Goal: Transaction & Acquisition: Purchase product/service

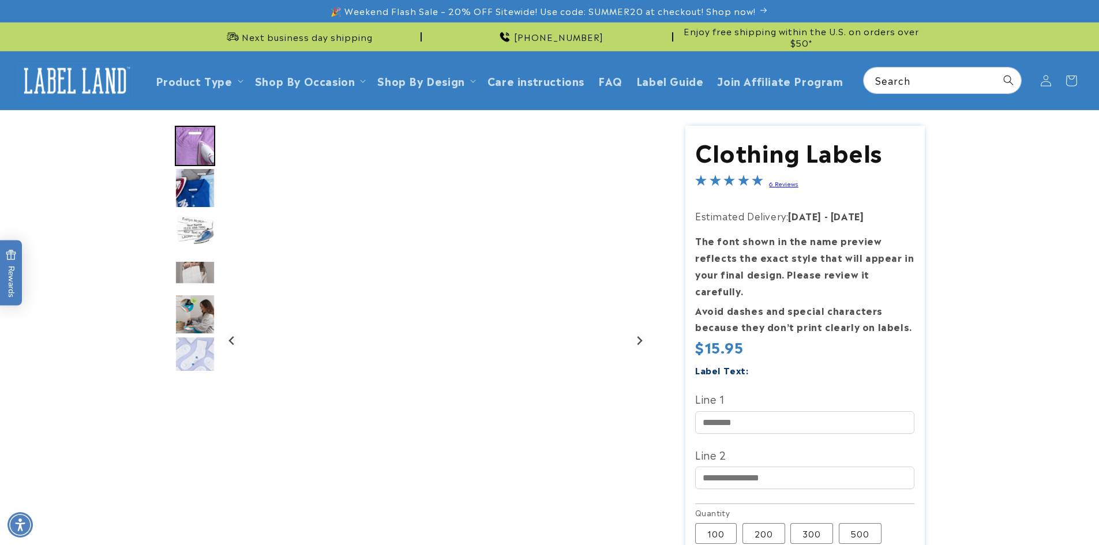
click at [201, 145] on img "Go to slide 1" at bounding box center [195, 146] width 40 height 40
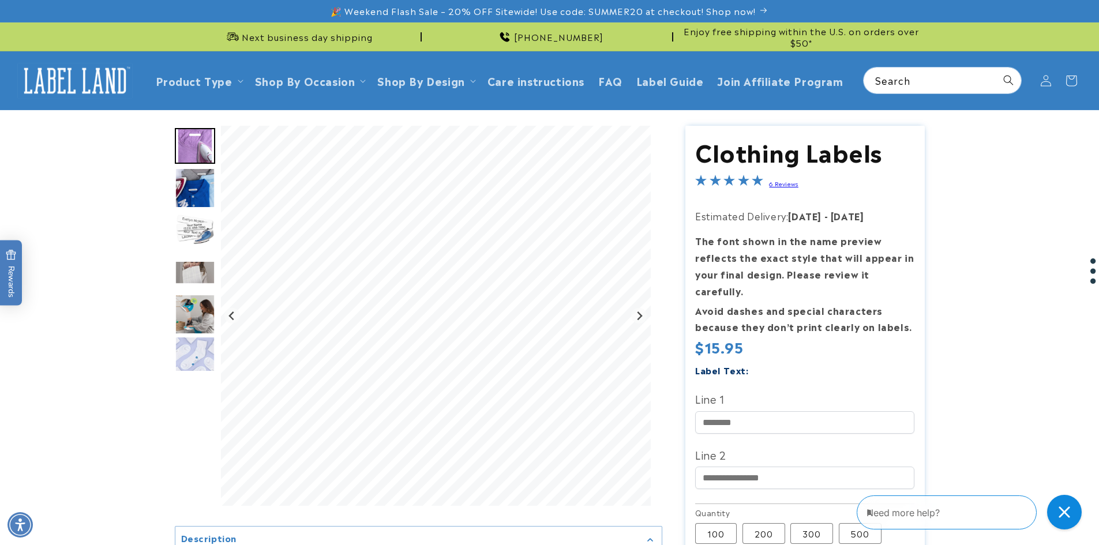
click at [194, 175] on img "Go to slide 2" at bounding box center [195, 188] width 40 height 40
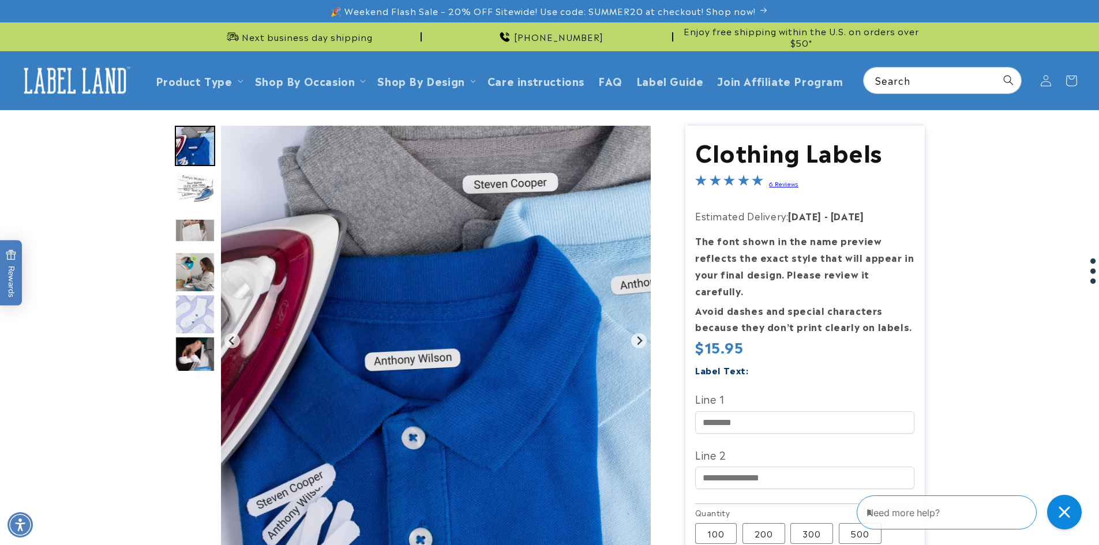
click at [193, 187] on img "Go to slide 3" at bounding box center [195, 188] width 40 height 40
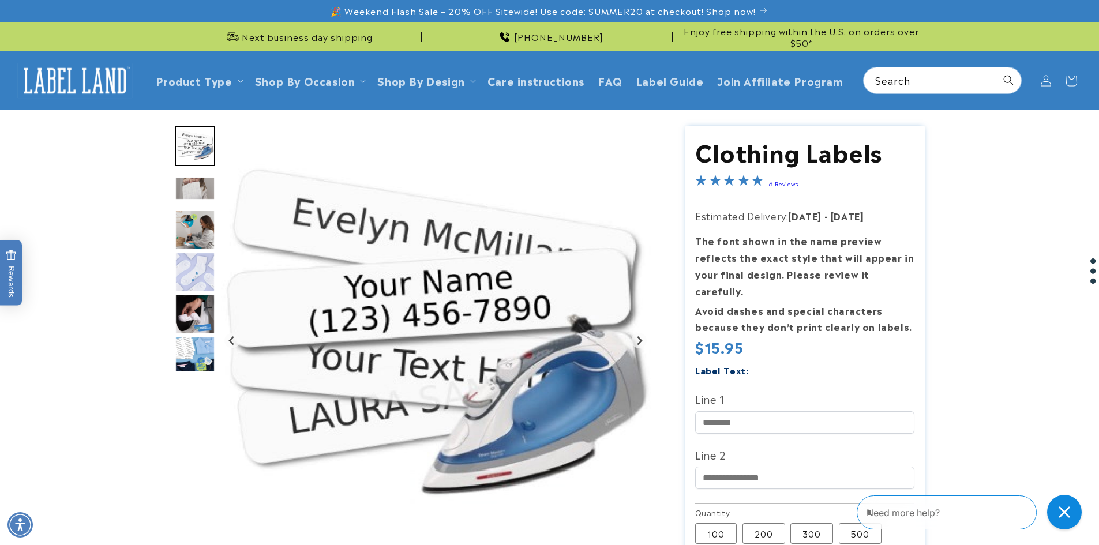
drag, startPoint x: 384, startPoint y: 245, endPoint x: 1006, endPoint y: 313, distance: 625.6
click at [1006, 314] on product-info at bounding box center [549, 454] width 1099 height 688
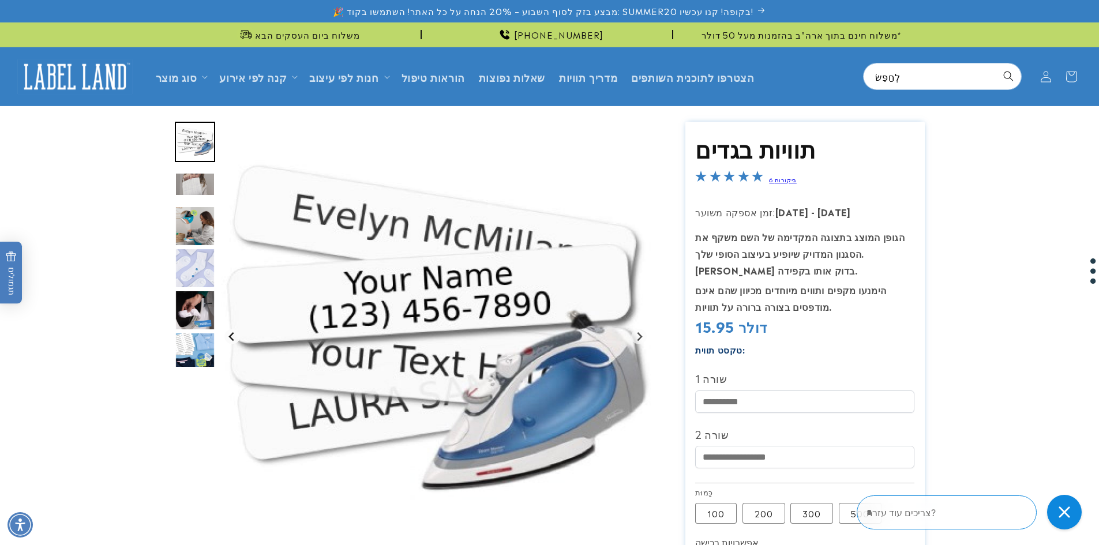
click at [229, 333] on icon "שקופית קודמת" at bounding box center [231, 336] width 9 height 9
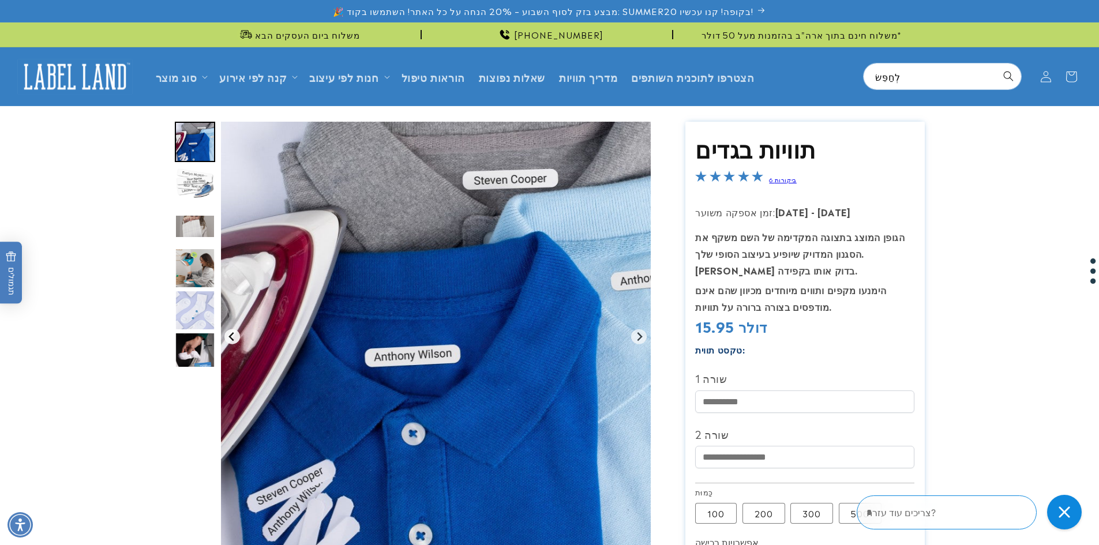
click at [230, 333] on icon "Previous slide" at bounding box center [231, 336] width 9 height 9
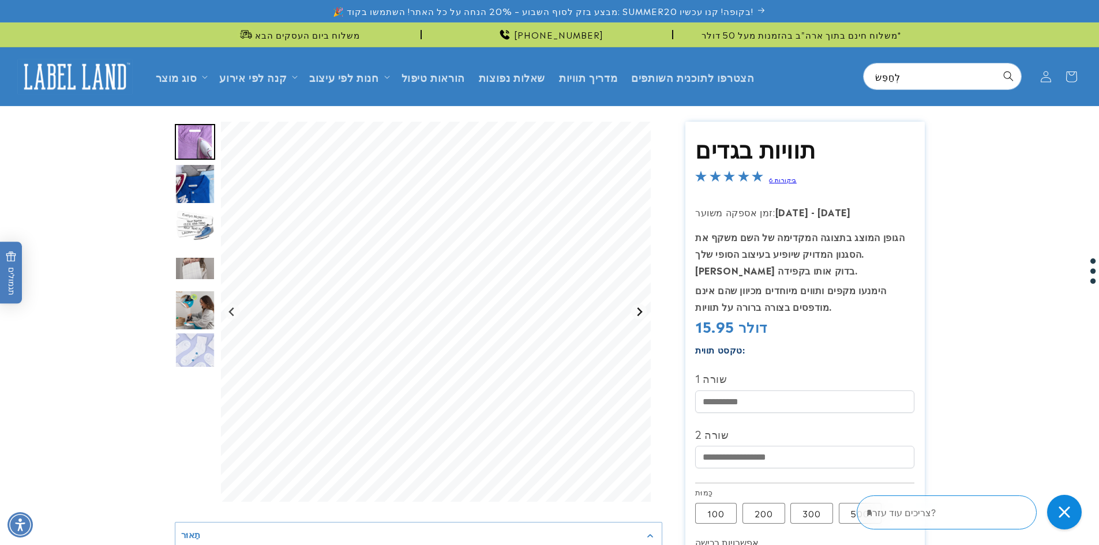
click at [635, 316] on icon "Next slide" at bounding box center [639, 311] width 9 height 9
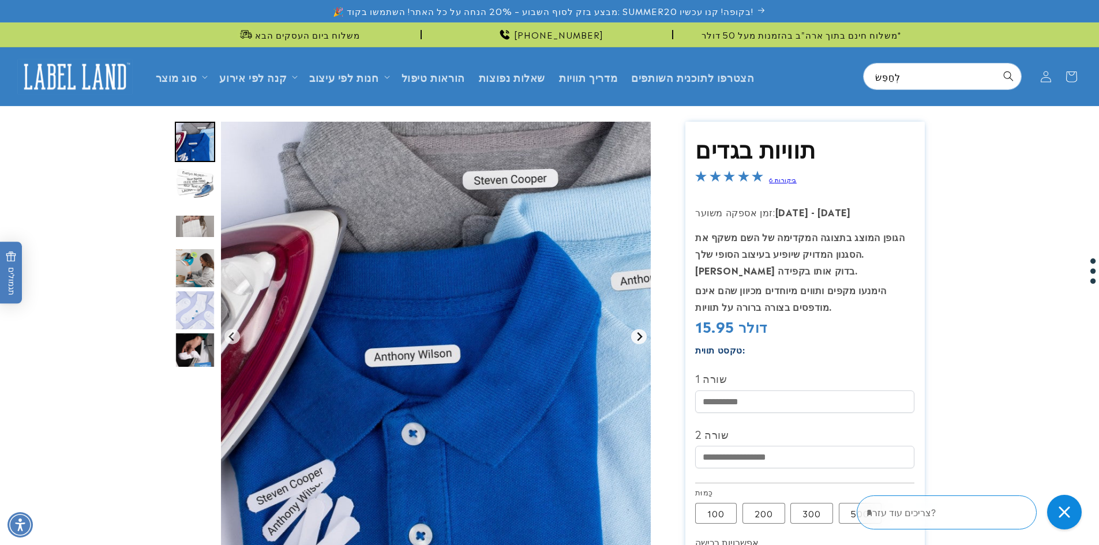
click at [635, 316] on img "מציג גלריה" at bounding box center [436, 337] width 430 height 430
click at [643, 339] on icon "Next slide" at bounding box center [639, 336] width 9 height 9
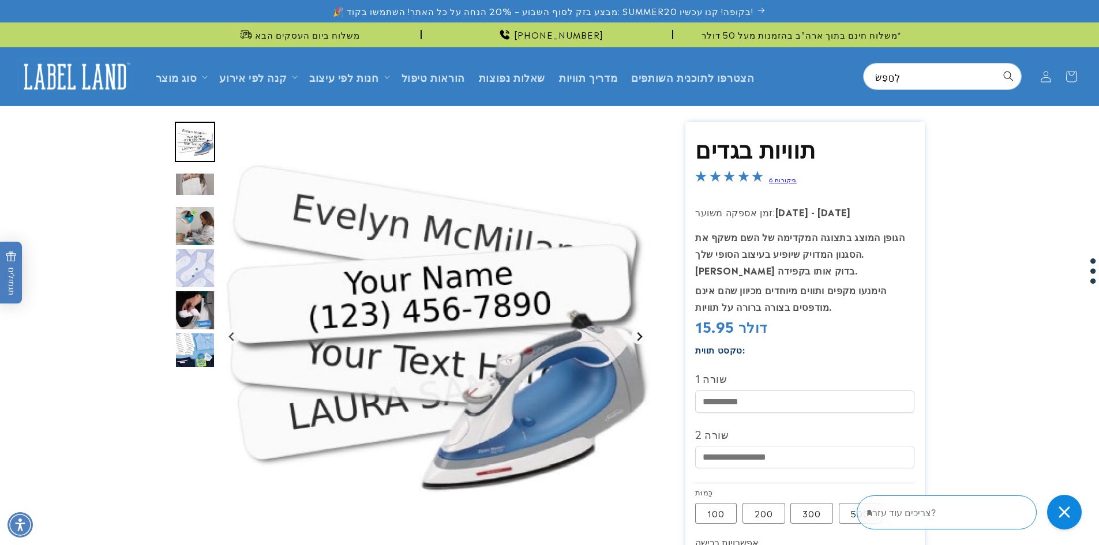
click at [643, 339] on icon "Next slide" at bounding box center [639, 336] width 9 height 9
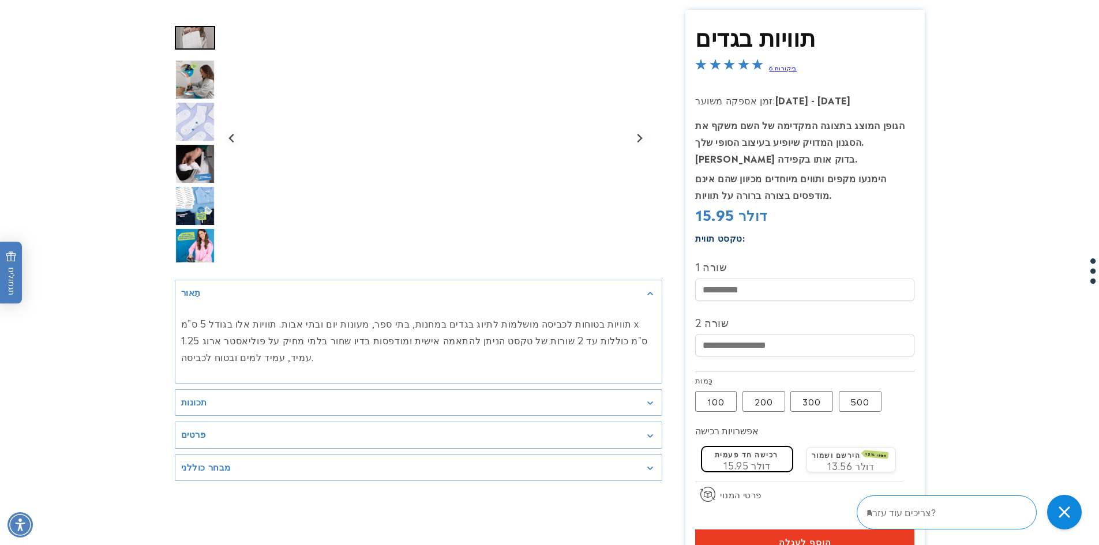
scroll to position [173, 0]
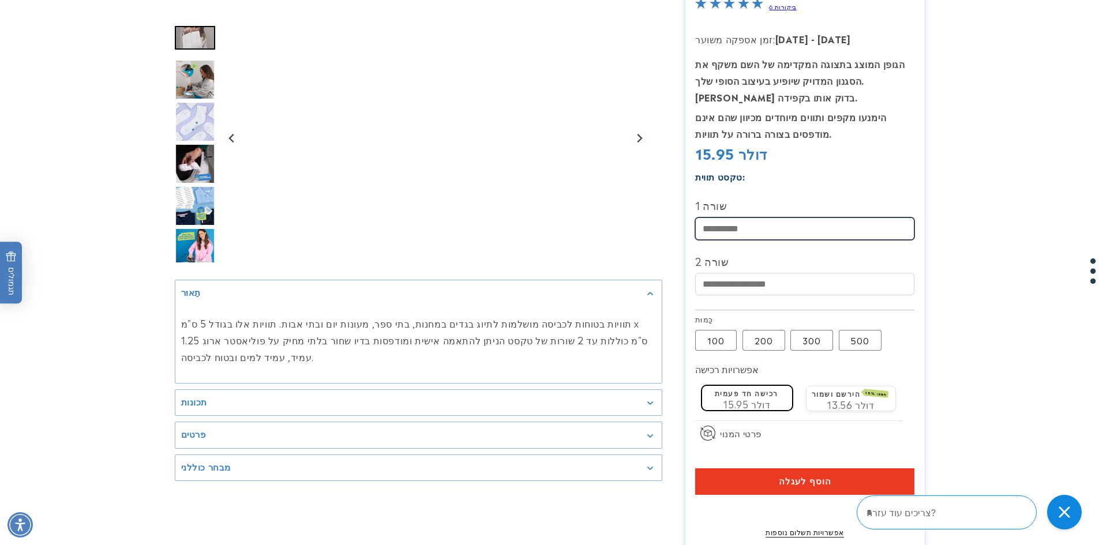
click at [747, 234] on input "שורה 1" at bounding box center [804, 228] width 219 height 22
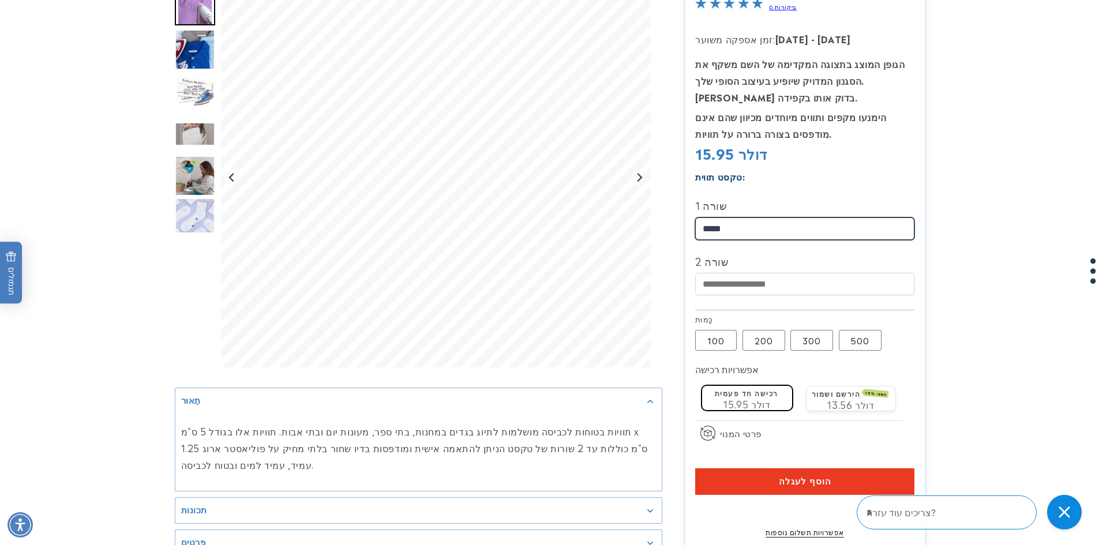
type input "*****"
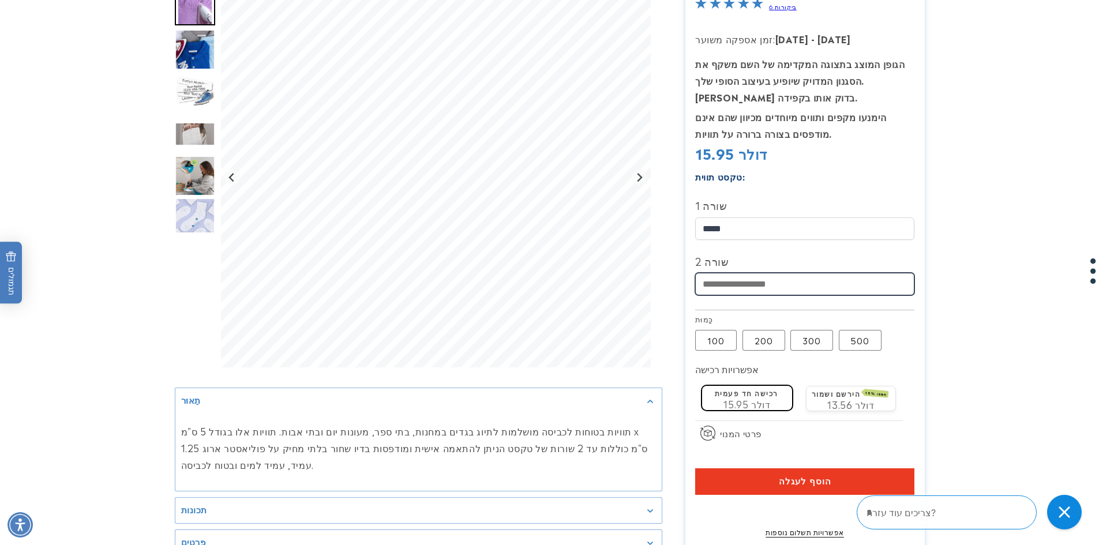
click at [744, 286] on input "שורה 2" at bounding box center [804, 284] width 219 height 22
type input "**********"
click at [817, 487] on font "הוסף לעגלה" at bounding box center [805, 481] width 52 height 11
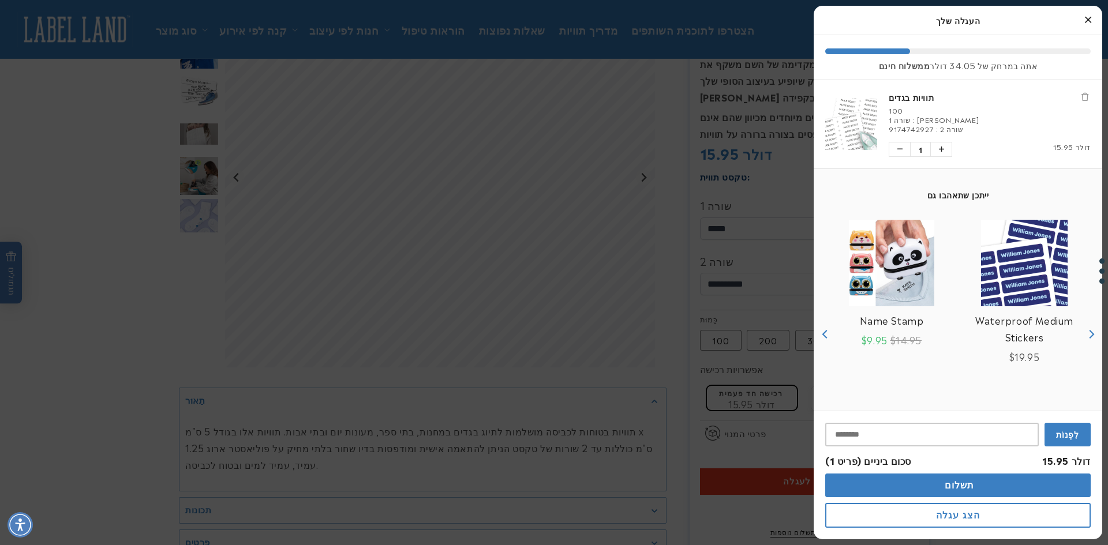
click at [847, 118] on img "מוּצָר" at bounding box center [851, 124] width 52 height 52
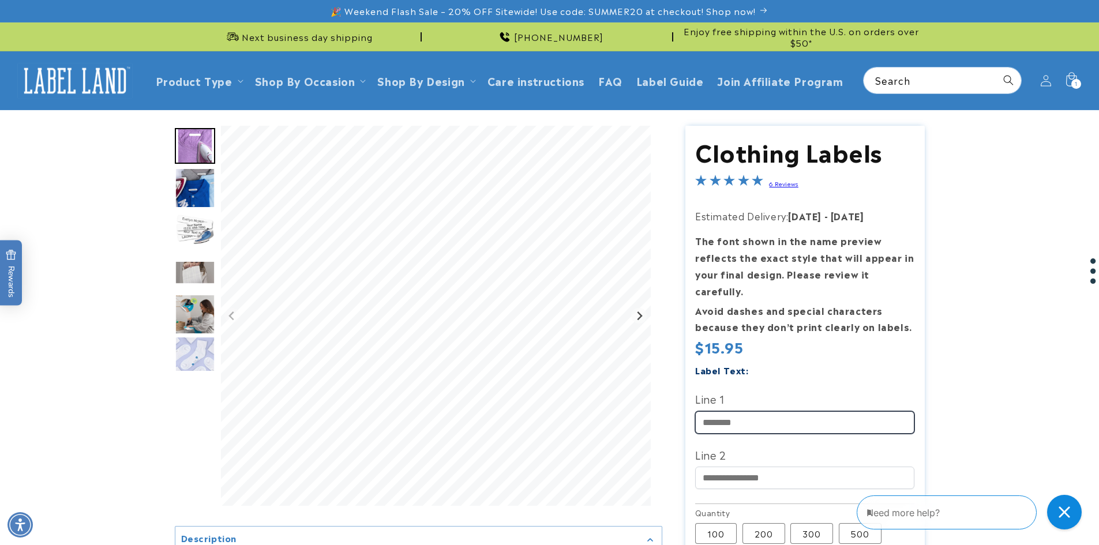
click at [736, 411] on input "Line 1" at bounding box center [804, 422] width 219 height 22
click at [731, 412] on input "Line 1" at bounding box center [804, 422] width 219 height 22
type input "*****"
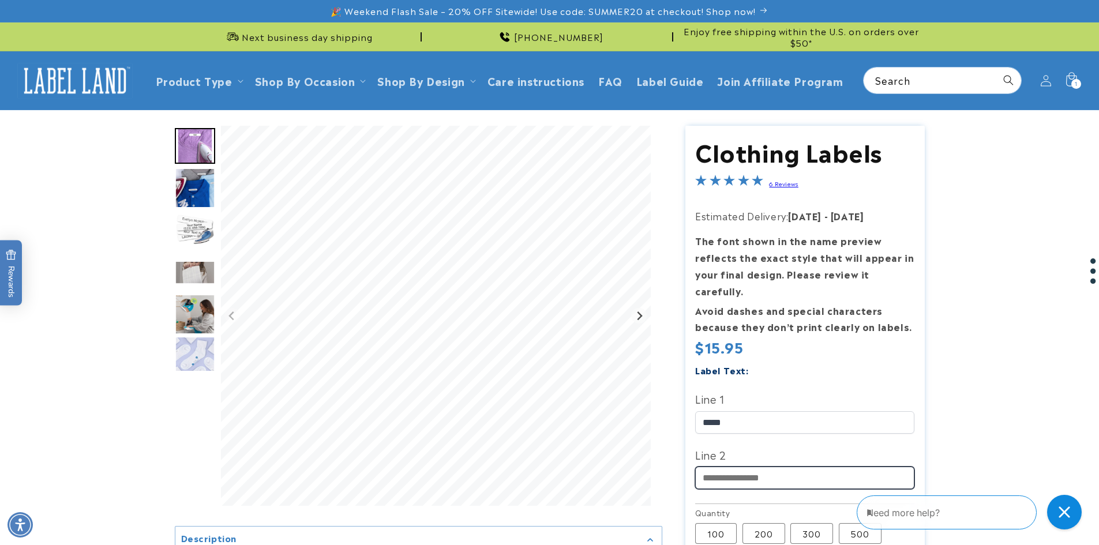
click at [757, 467] on input "Line 2" at bounding box center [804, 478] width 219 height 22
type input "**********"
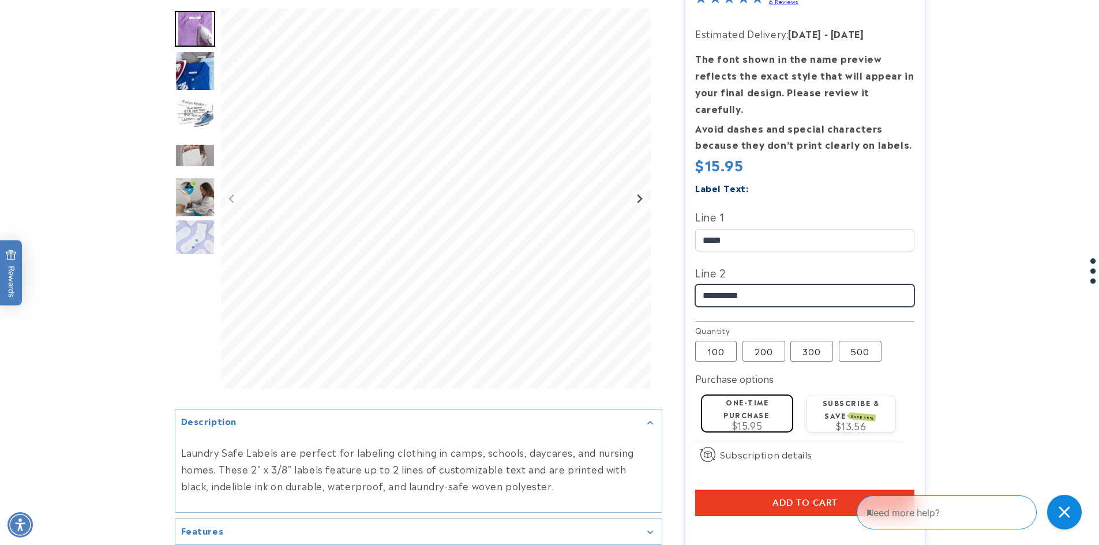
scroll to position [288, 0]
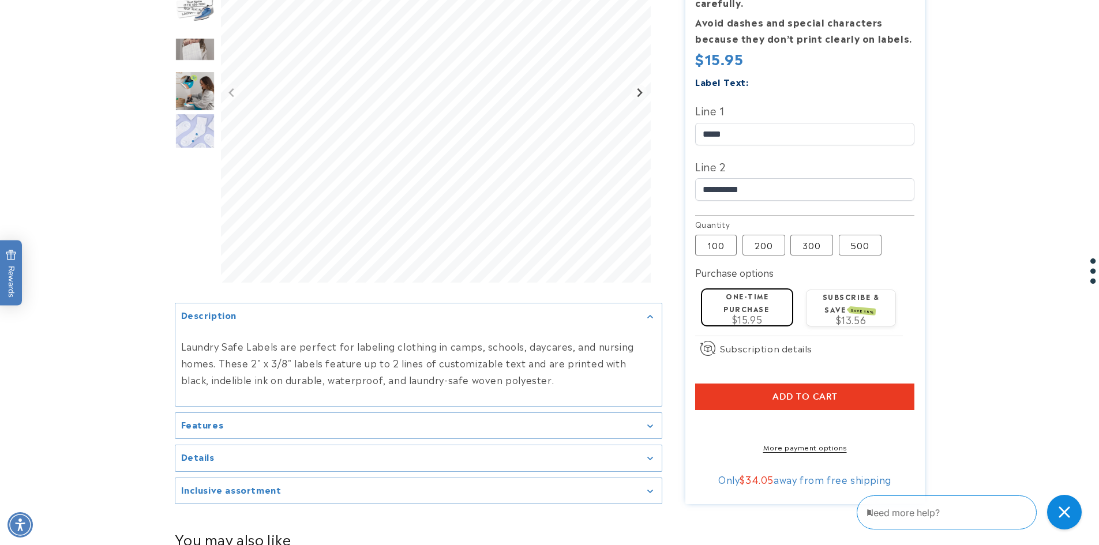
click at [848, 291] on label "Subscribe & save SAVE 15%" at bounding box center [851, 302] width 57 height 22
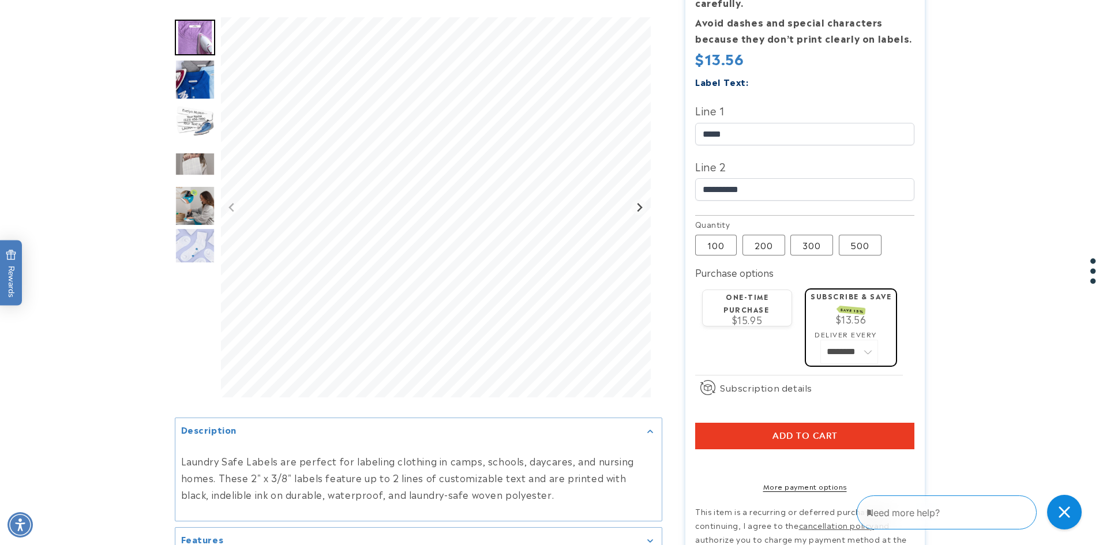
click at [751, 291] on label "One-time purchase" at bounding box center [746, 302] width 46 height 22
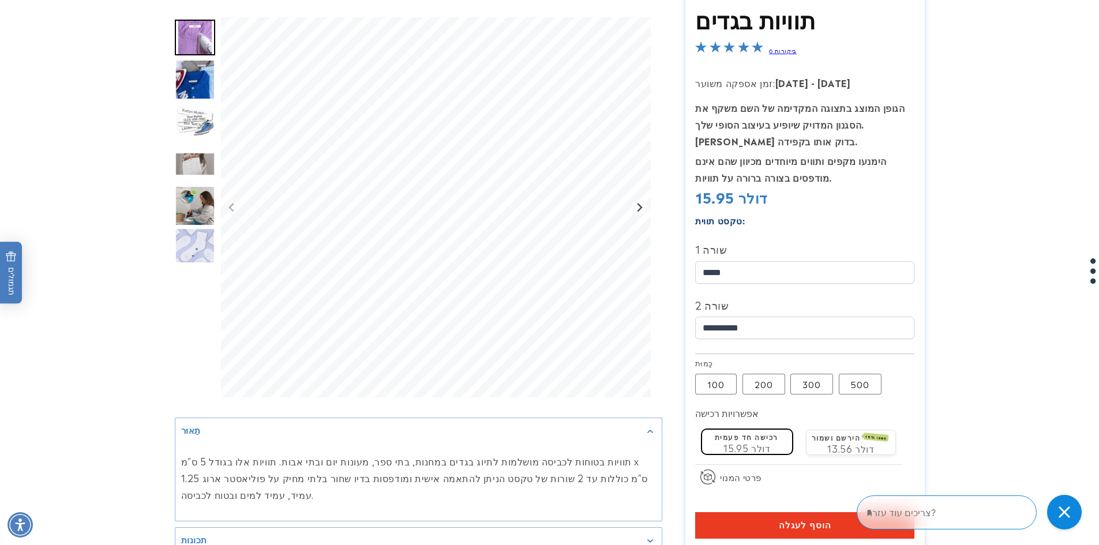
scroll to position [173, 0]
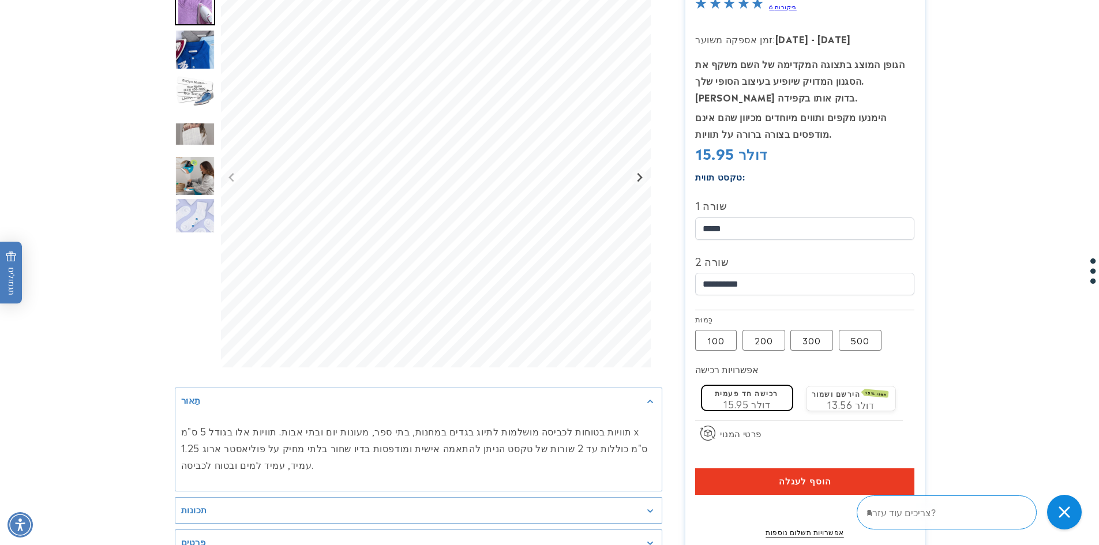
click at [438, 462] on font "תוויות בטוחות לכביסה מושלמות לתיוג בגדים במחנות, בתי ספר, מעונות יום ובתי אבות.…" at bounding box center [414, 447] width 467 height 47
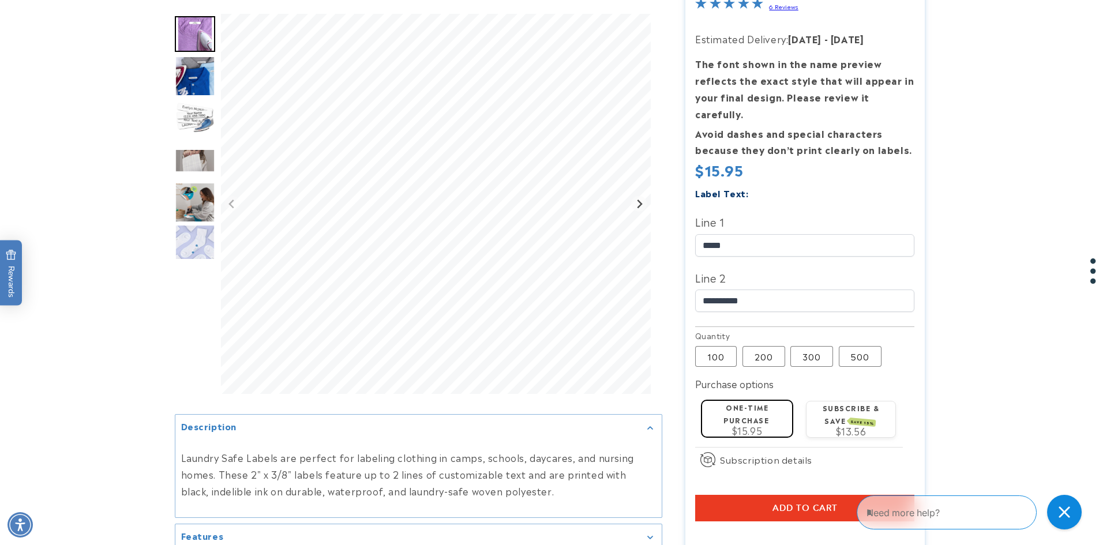
scroll to position [292, 0]
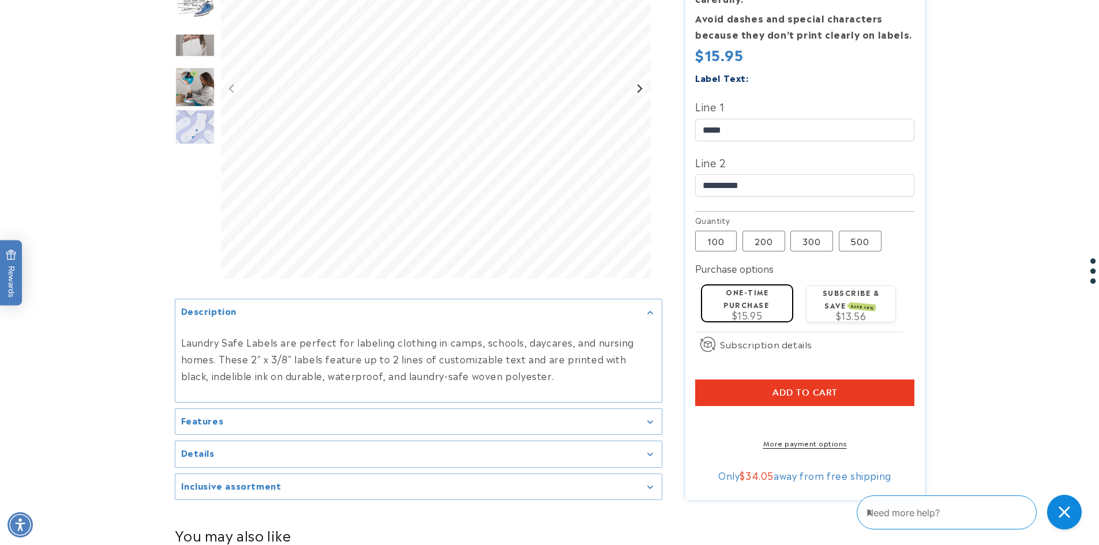
click at [351, 357] on p "Laundry Safe Labels are perfect for labeling clothing in camps, schools, daycar…" at bounding box center [418, 359] width 475 height 50
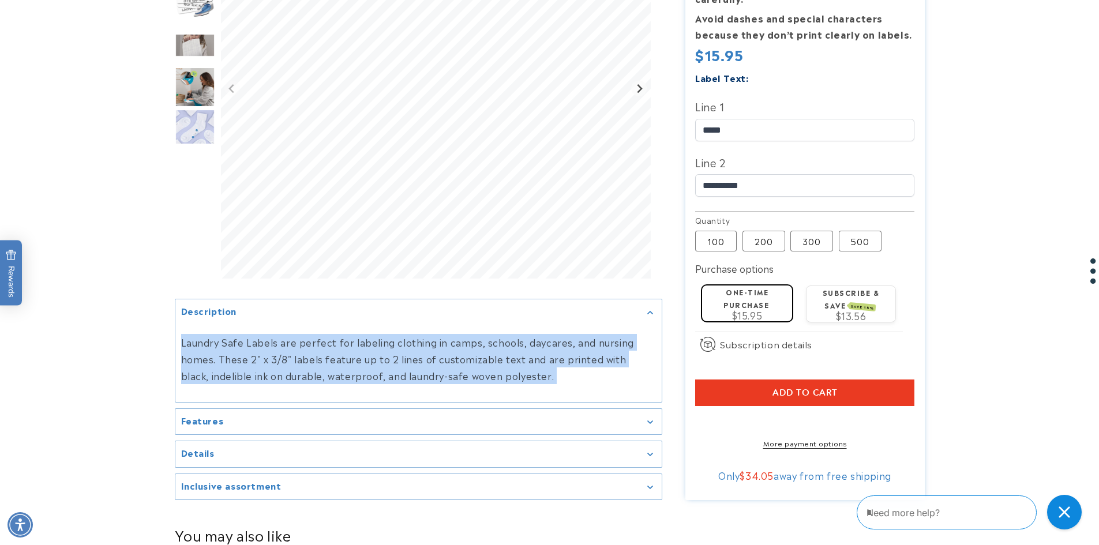
click at [351, 357] on p "Laundry Safe Labels are perfect for labeling clothing in camps, schools, daycar…" at bounding box center [418, 359] width 475 height 50
copy media-gallery "Laundry Safe Labels are perfect for labeling clothing in camps, schools, daycar…"
